Goal: Find specific page/section: Find specific page/section

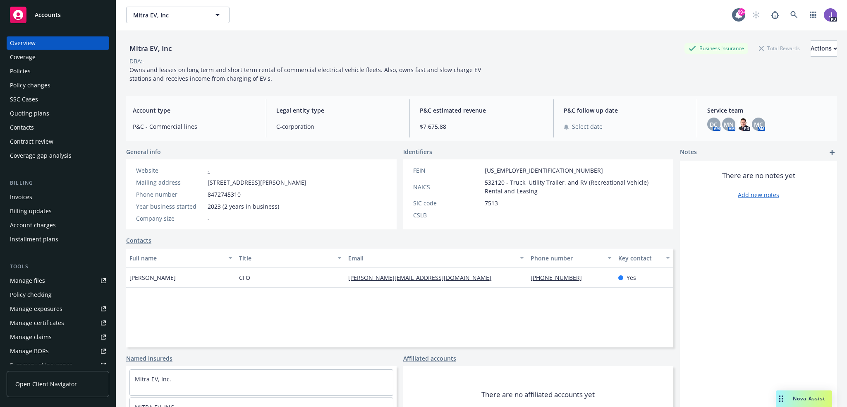
click at [337, 31] on div "Mitra EV, Inc Business Insurance Total Rewards Actions DBA: - Owns and leases o…" at bounding box center [481, 59] width 711 height 59
